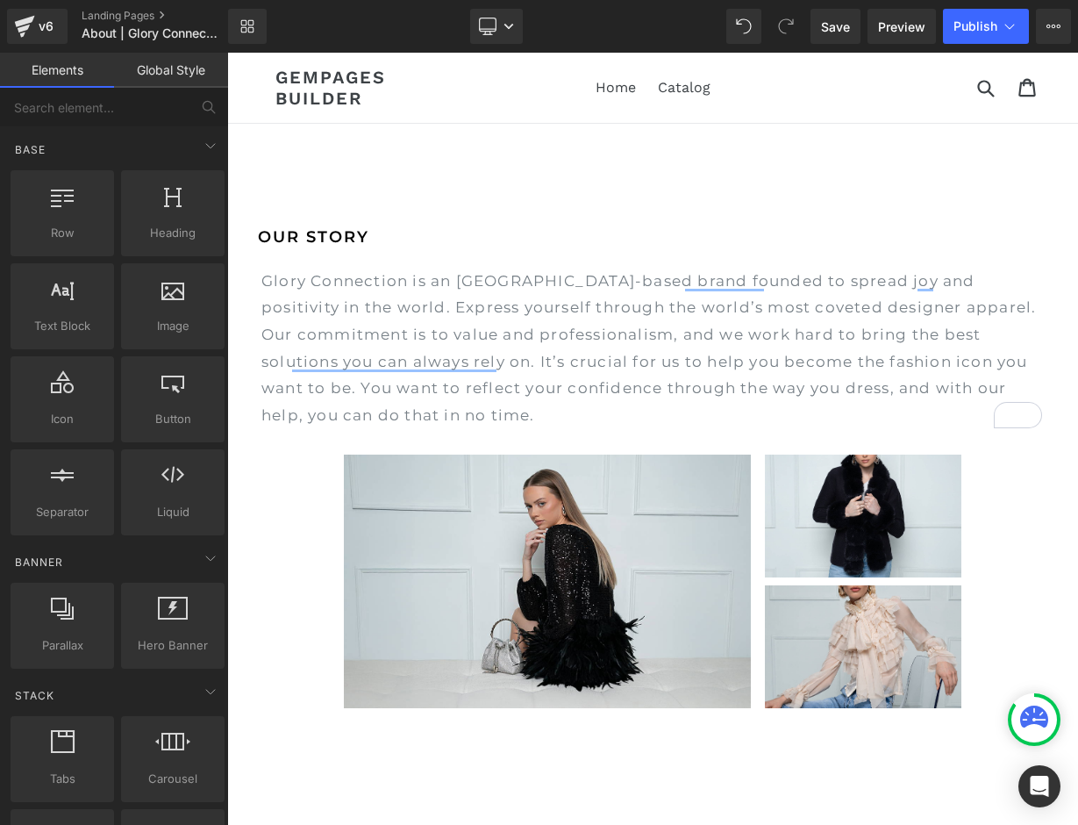
click at [714, 332] on p "Glory Connection is an [GEOGRAPHIC_DATA]-based brand founded to spread joy and …" at bounding box center [651, 348] width 781 height 161
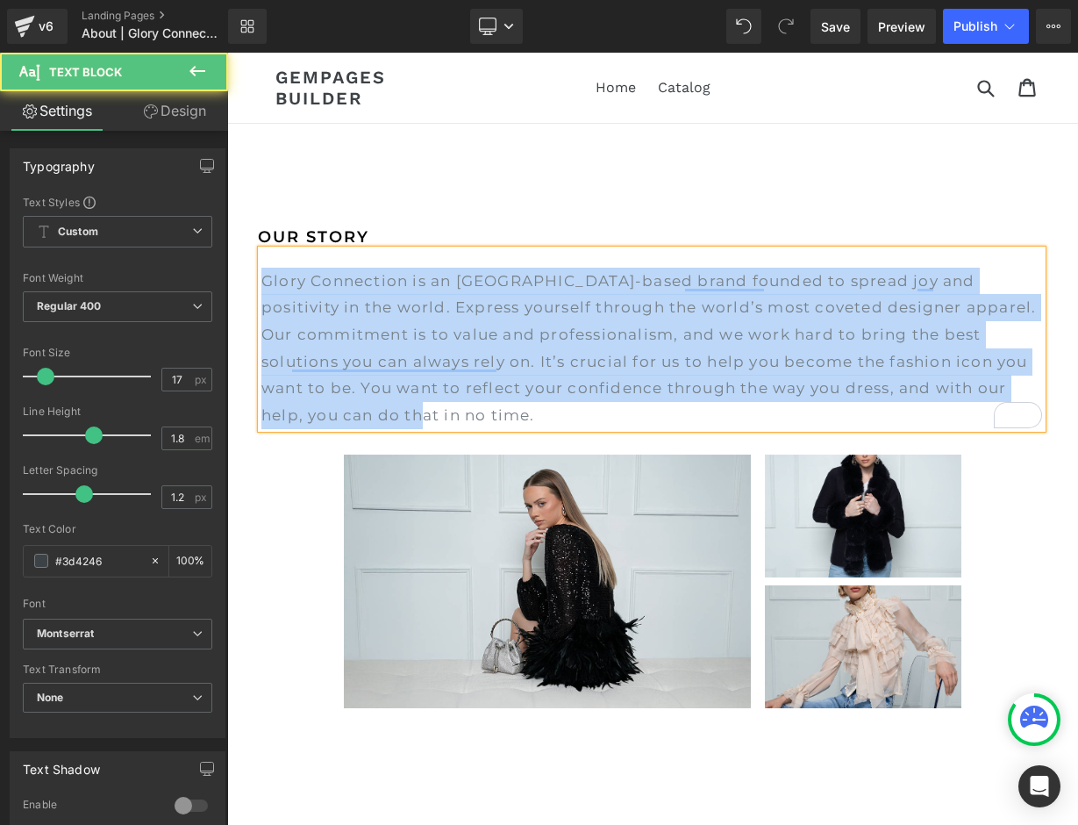
copy p "Glory Connection is an [GEOGRAPHIC_DATA]-based brand founded to spread joy and …"
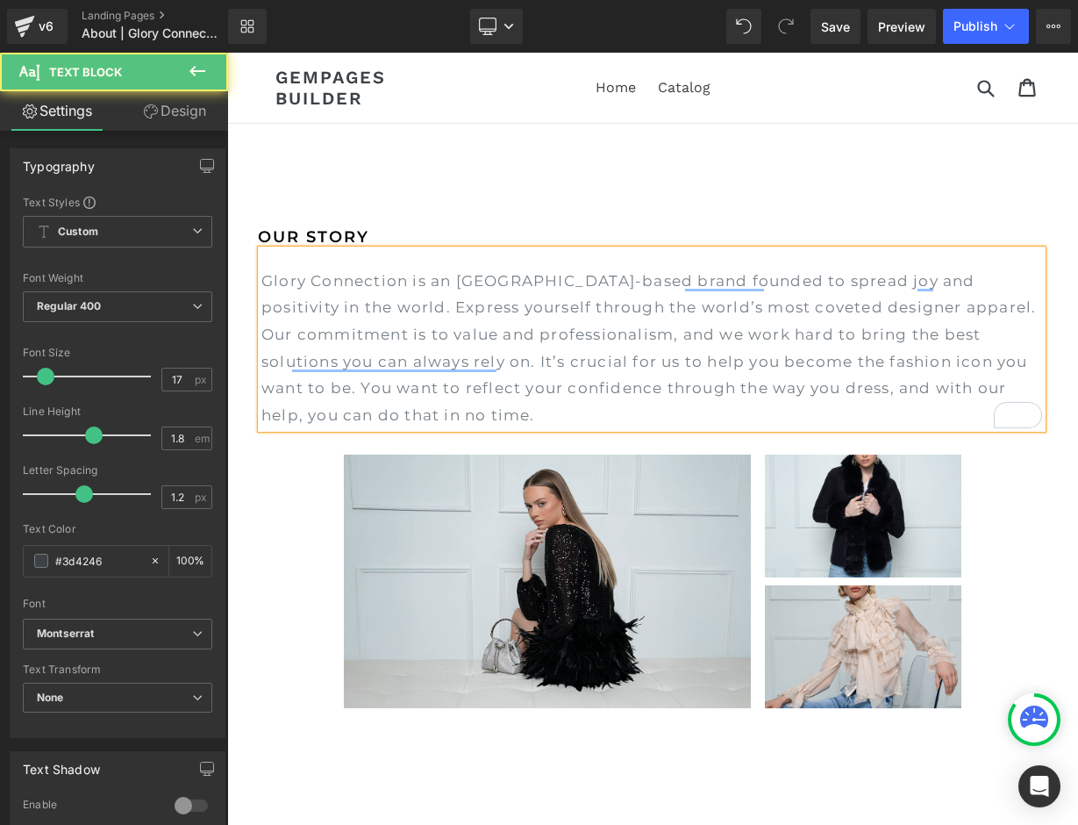
click at [609, 404] on p "Glory Connection is an [GEOGRAPHIC_DATA]-based brand founded to spread joy and …" at bounding box center [651, 348] width 781 height 161
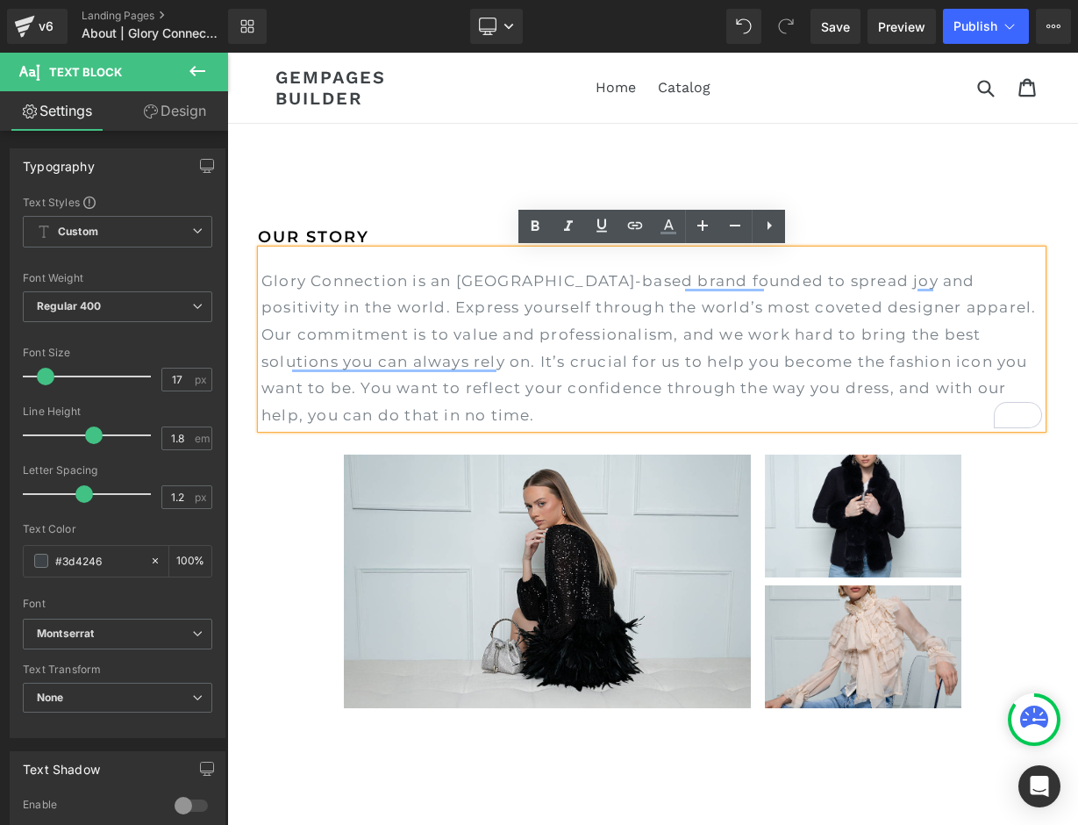
click at [417, 367] on p "Glory Connection is an [GEOGRAPHIC_DATA]-based brand founded to spread joy and …" at bounding box center [651, 348] width 781 height 161
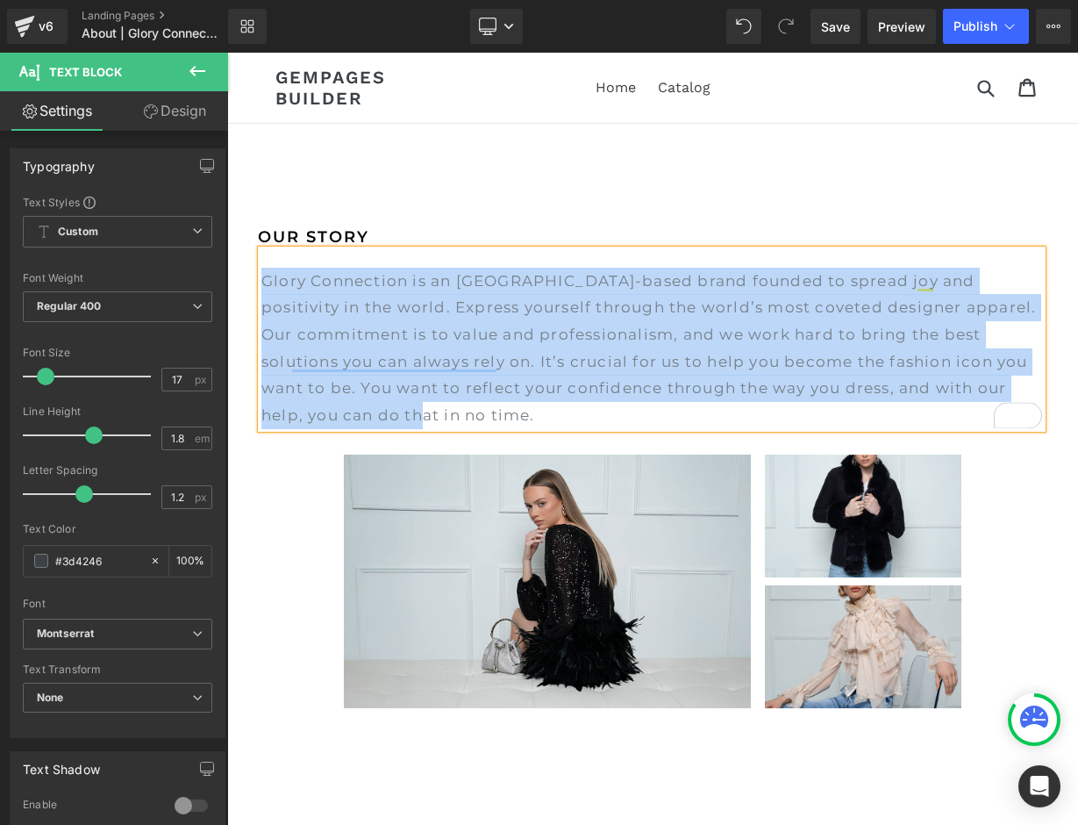
paste div "To enrich screen reader interactions, please activate Accessibility in Grammarl…"
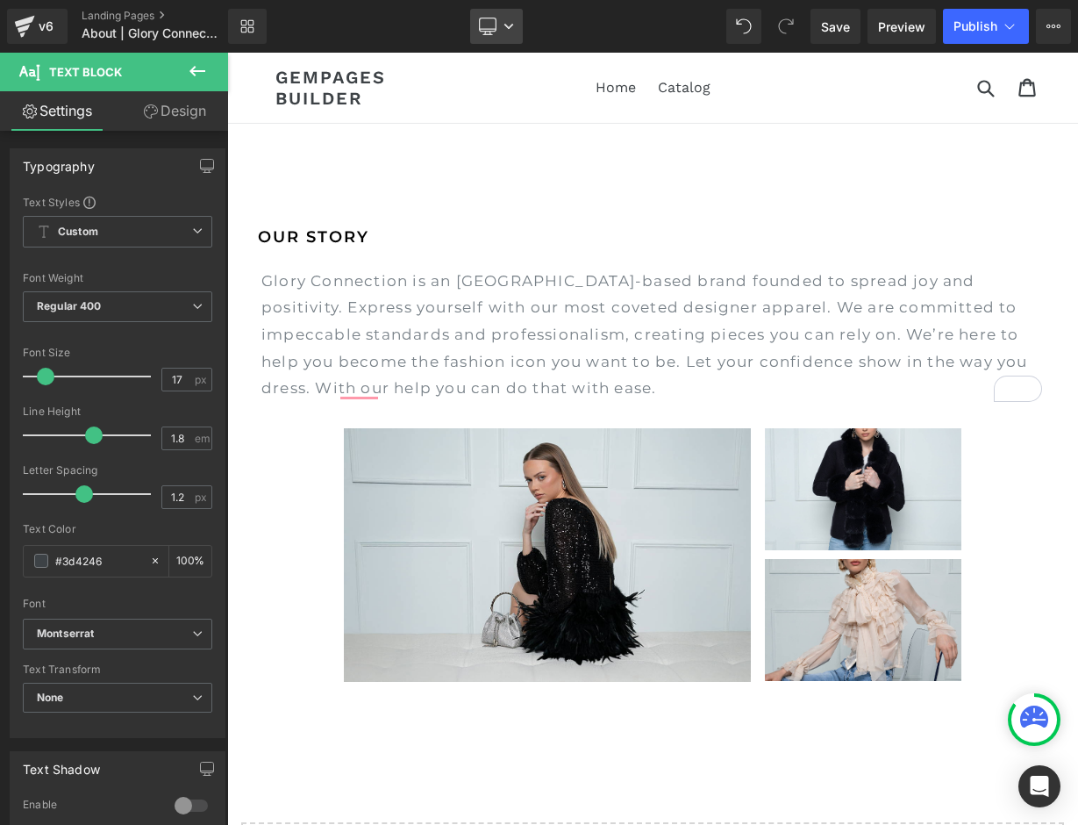
click at [510, 30] on icon at bounding box center [509, 26] width 11 height 11
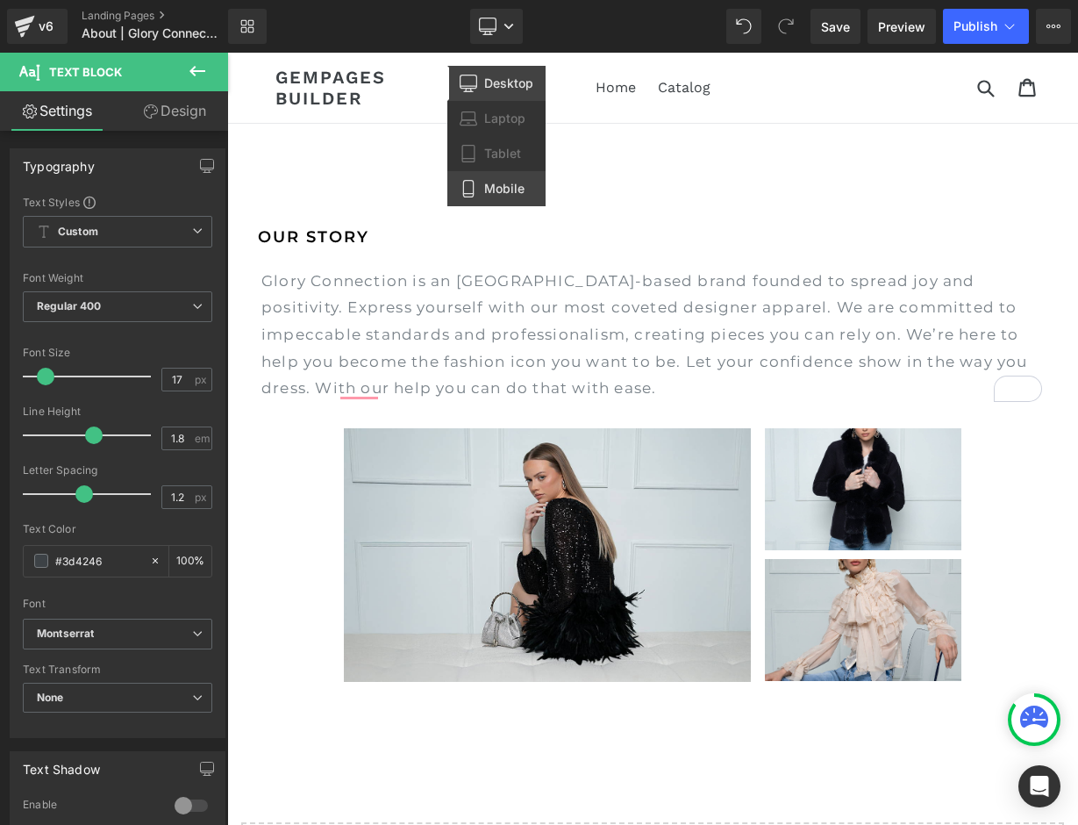
click at [508, 186] on span "Mobile" at bounding box center [504, 189] width 40 height 16
type input "100"
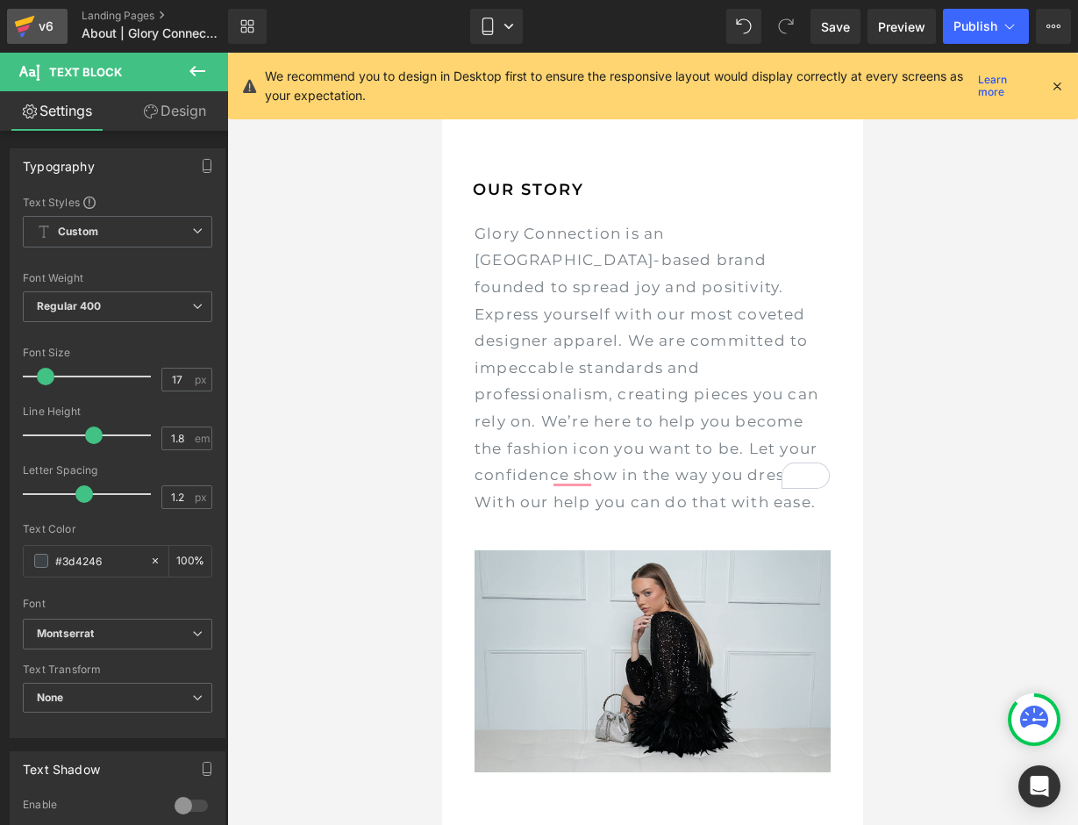
click at [25, 24] on icon at bounding box center [25, 21] width 20 height 11
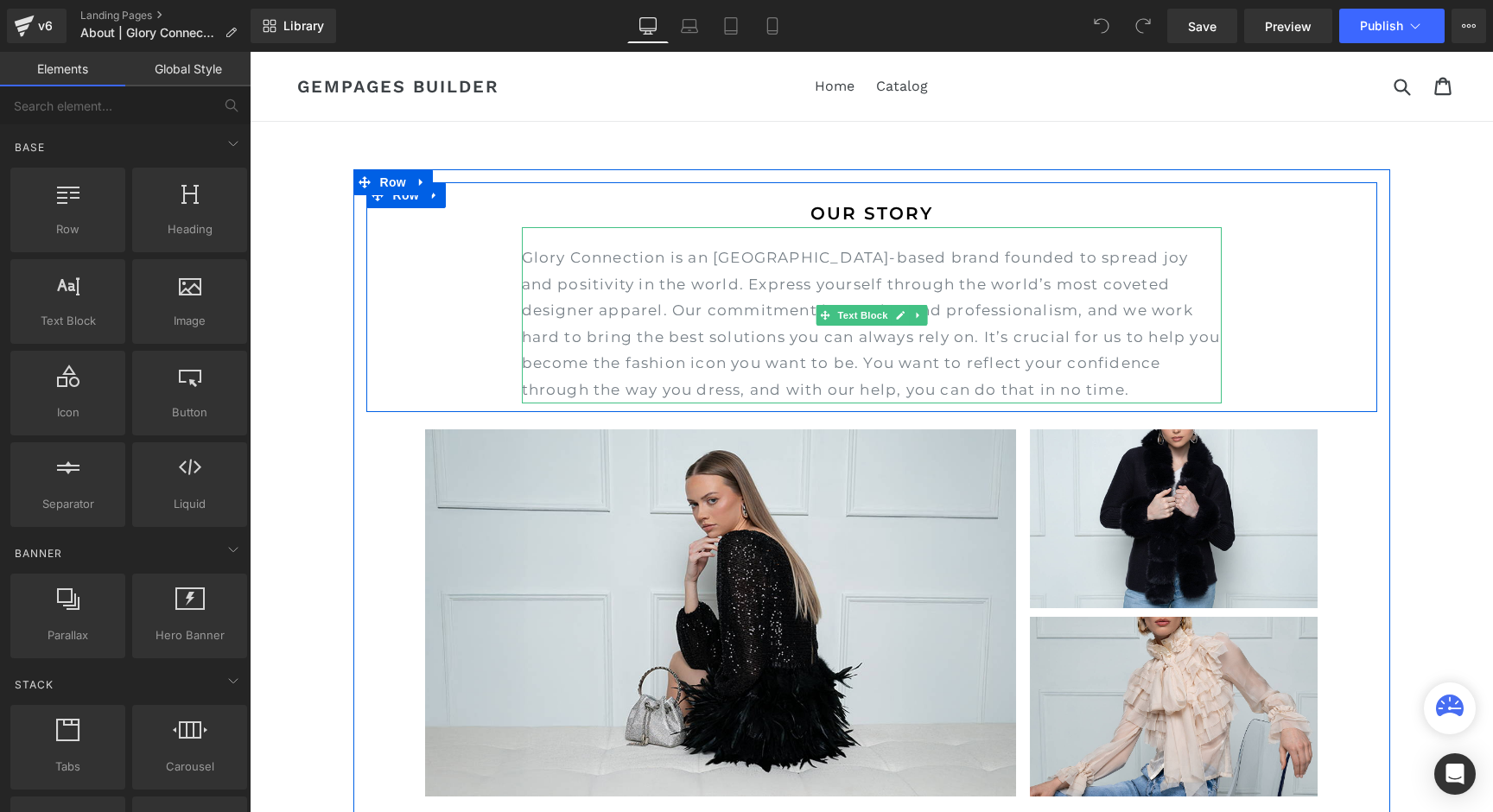
click at [744, 320] on p "Glory Connection is an [GEOGRAPHIC_DATA]-based brand founded to spread joy and …" at bounding box center [872, 323] width 700 height 158
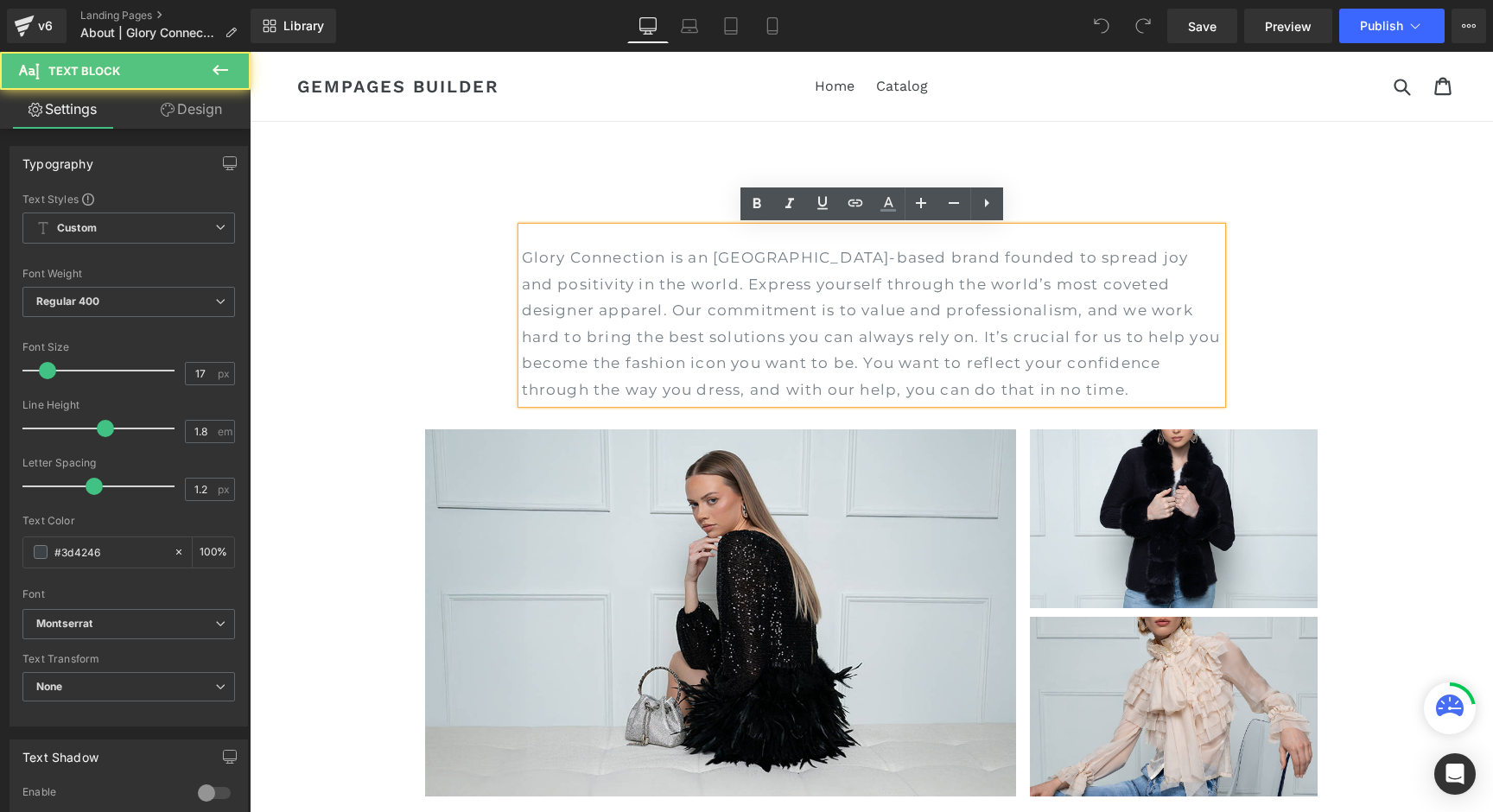
click at [756, 325] on p "Glory Connection is an [GEOGRAPHIC_DATA]-based brand founded to spread joy and …" at bounding box center [872, 323] width 700 height 158
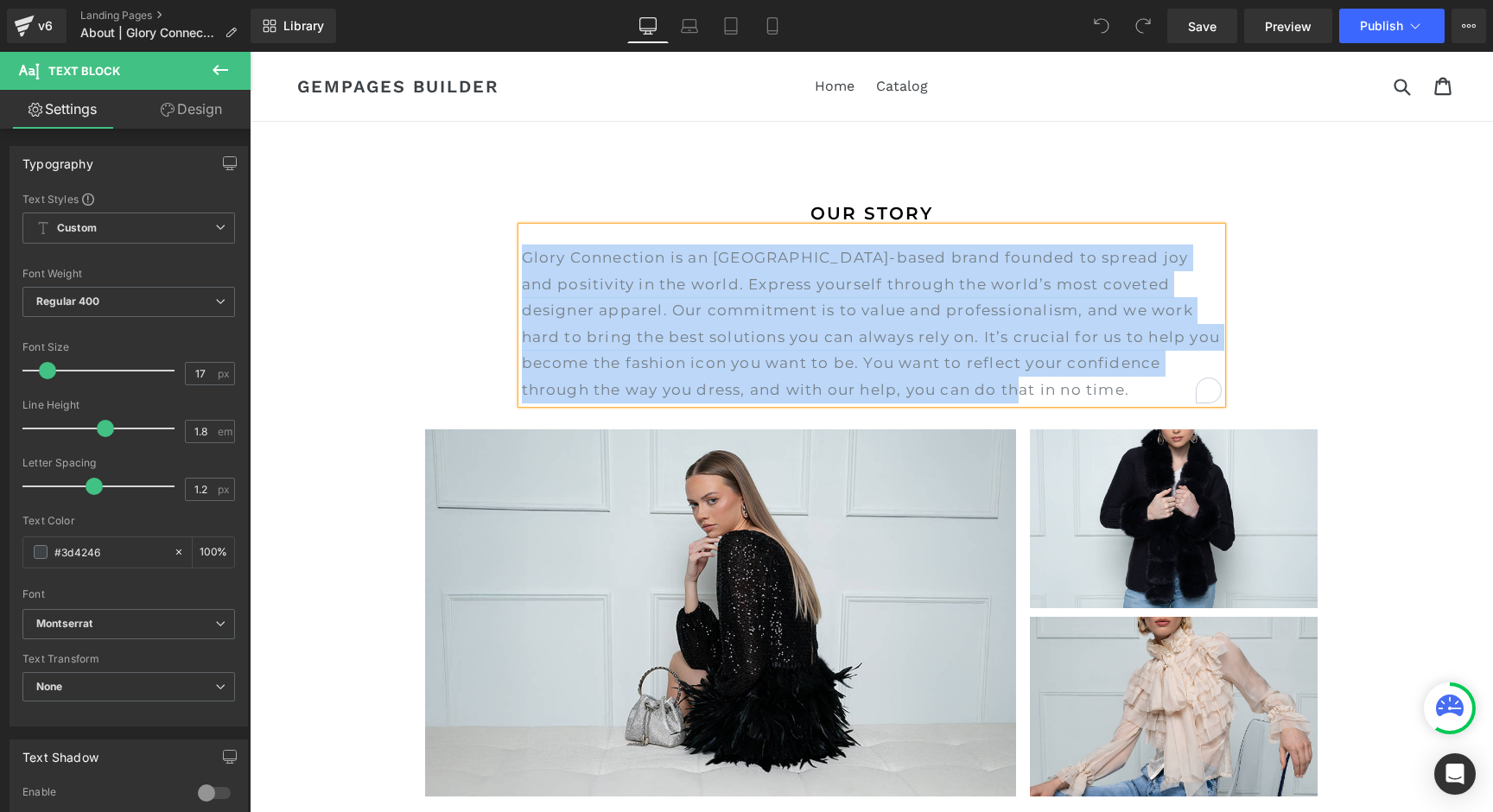
copy p "Glory Connection is an [GEOGRAPHIC_DATA]-based brand founded to spread joy and …"
click at [1206, 385] on div "2" at bounding box center [1208, 390] width 19 height 19
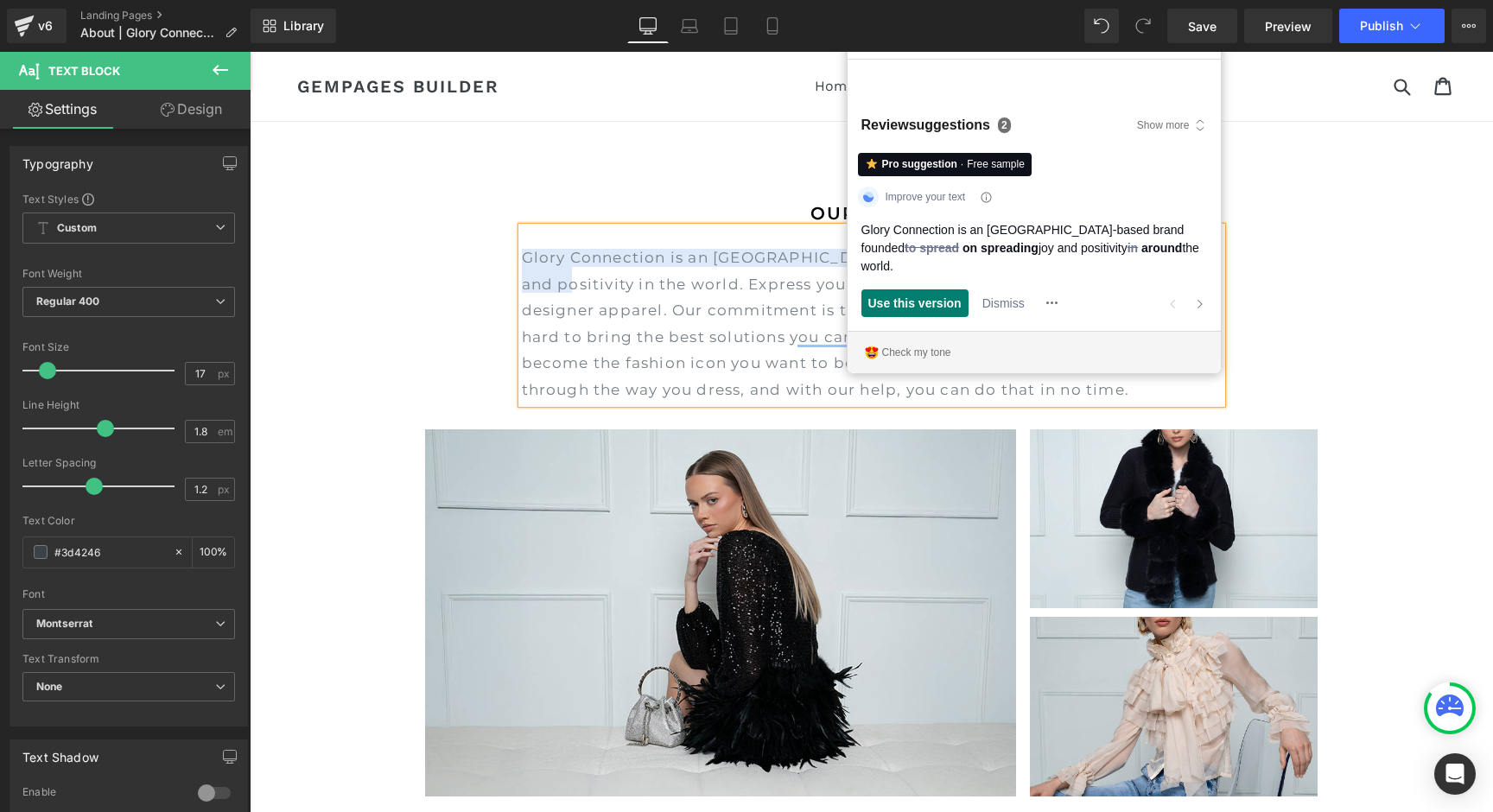
click at [1374, 213] on div "OUR STORY Heading Glory Connection is an NYC-based brand founded to spread joy …" at bounding box center [872, 301] width 1010 height 204
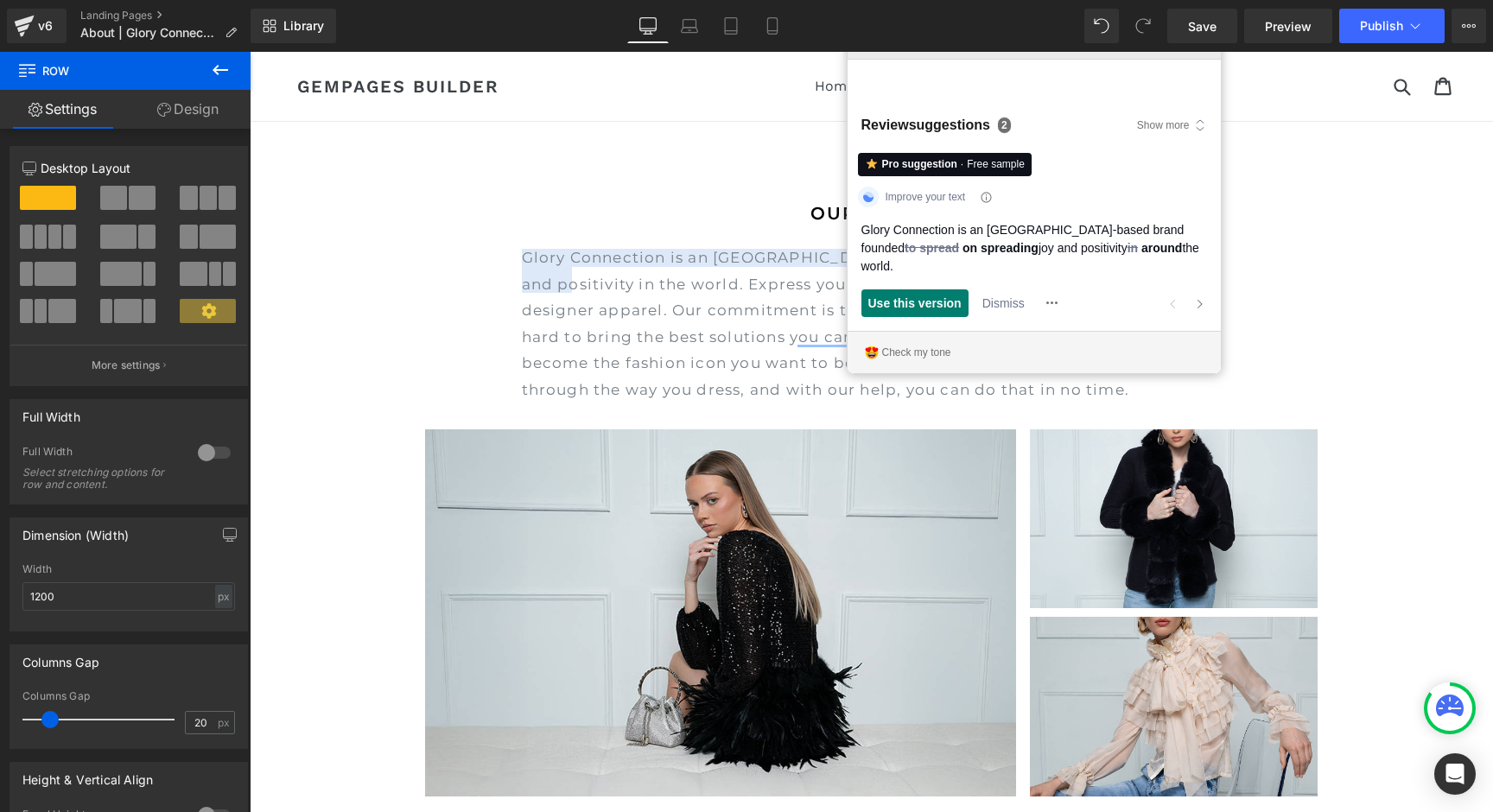
click at [1195, 48] on icon "Close Grammarly Assistant" at bounding box center [1202, 37] width 21 height 21
